Goal: Information Seeking & Learning: Learn about a topic

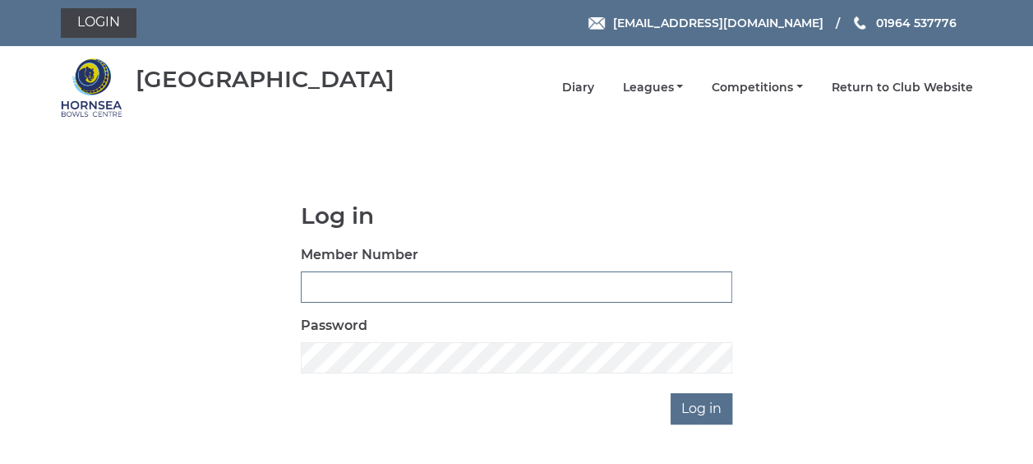
click at [357, 291] on input "Member Number" at bounding box center [516, 286] width 431 height 31
type input "0358"
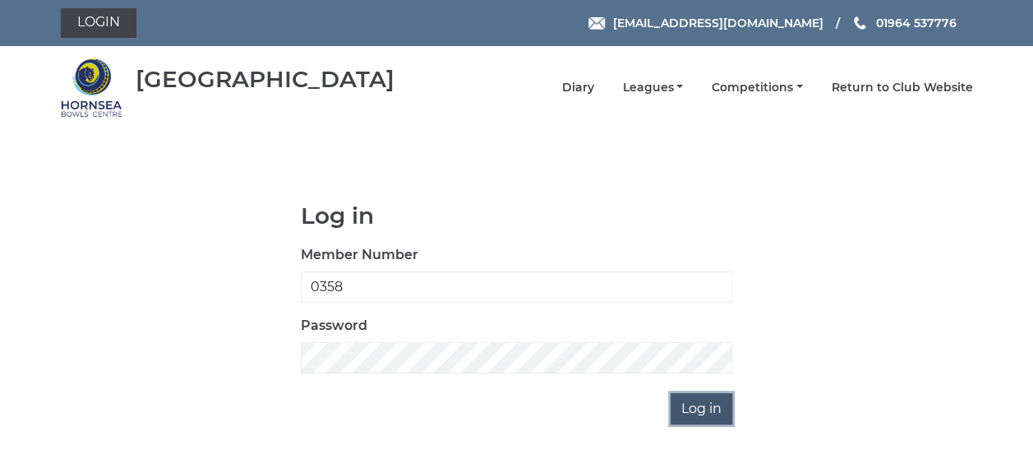
click at [691, 411] on input "Log in" at bounding box center [702, 408] width 62 height 31
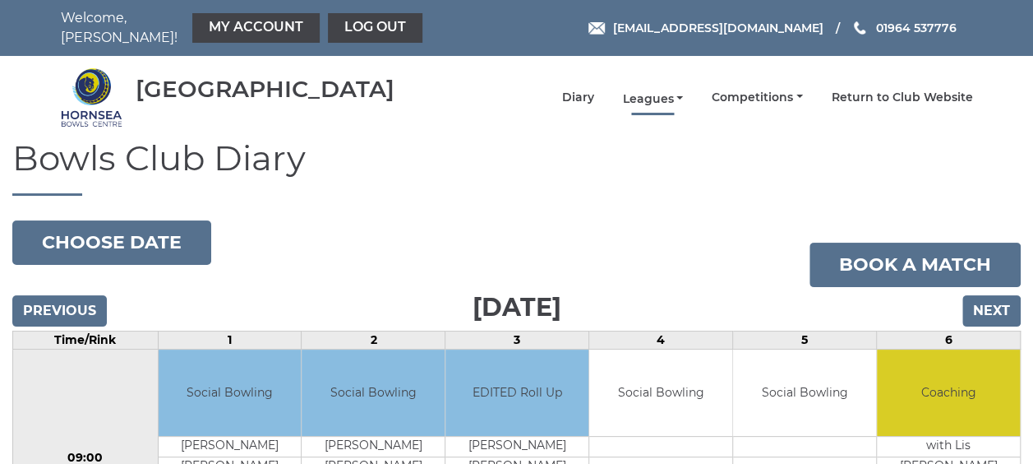
click at [641, 91] on link "Leagues" at bounding box center [652, 99] width 61 height 16
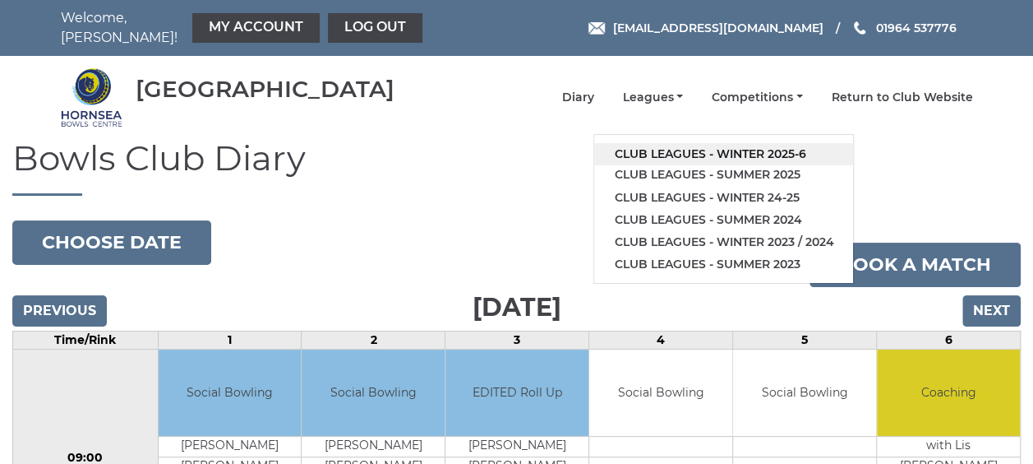
click at [659, 143] on link "Club leagues - Winter 2025-6" at bounding box center [723, 154] width 259 height 22
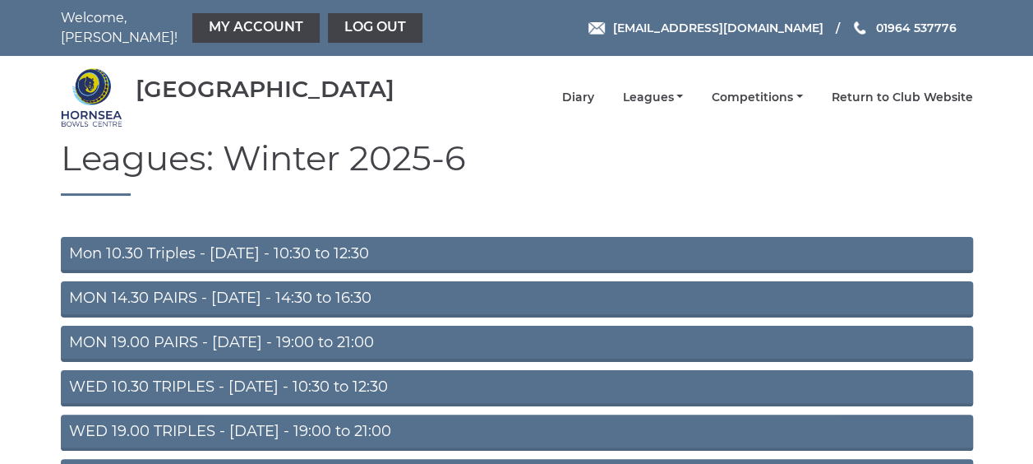
click at [300, 338] on link "MON 19.00 PAIRS - [DATE] - 19:00 to 21:00" at bounding box center [517, 343] width 912 height 36
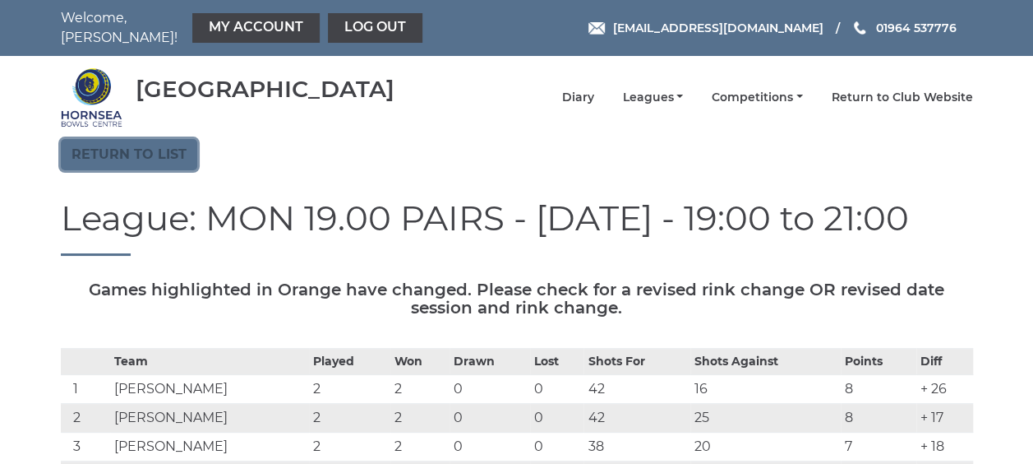
click at [108, 150] on link "Return to list" at bounding box center [129, 154] width 136 height 31
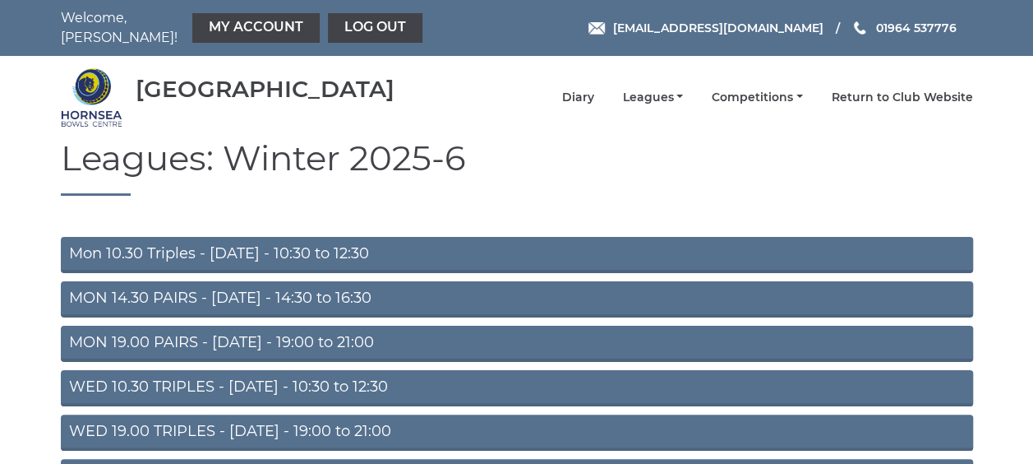
click at [127, 420] on link "WED 19.00 TRIPLES - [DATE] - 19:00 to 21:00" at bounding box center [517, 432] width 912 height 36
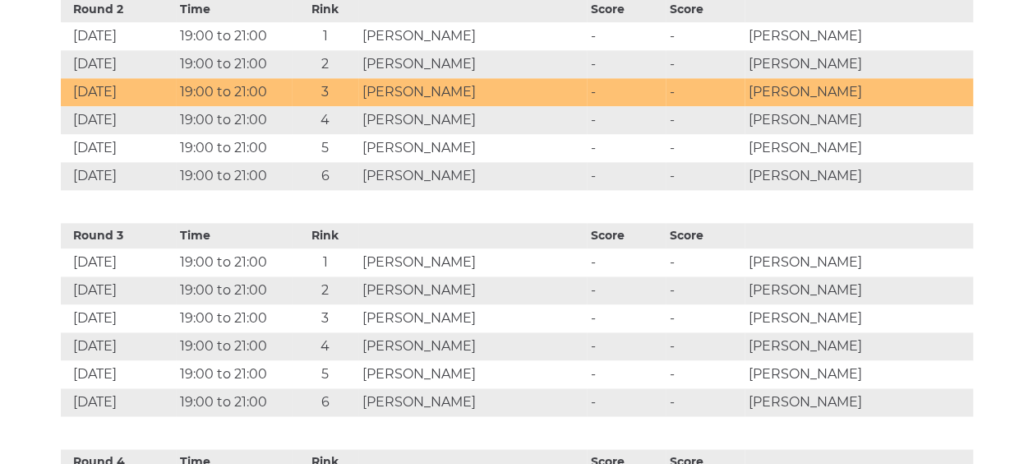
scroll to position [1085, 0]
